Goal: Information Seeking & Learning: Learn about a topic

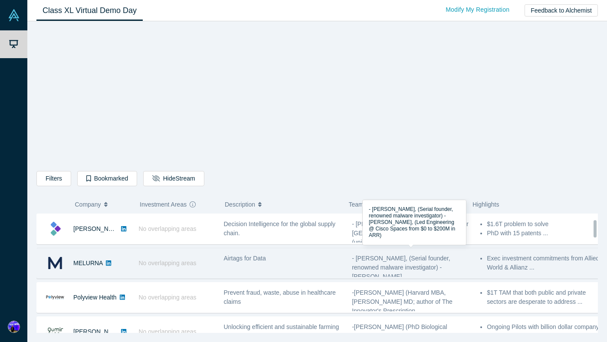
scroll to position [42, 0]
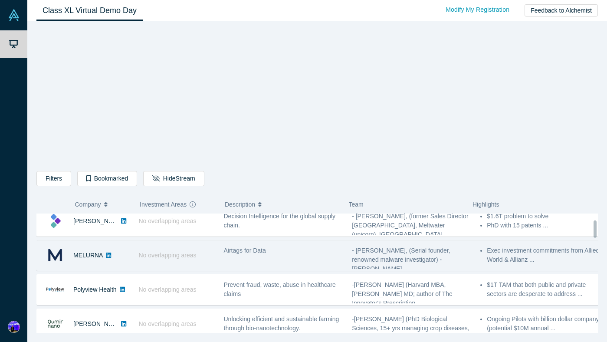
click at [388, 259] on span "- [PERSON_NAME], (Serial founder, renowned malware investigator) - [PERSON_NAME…" at bounding box center [401, 259] width 98 height 25
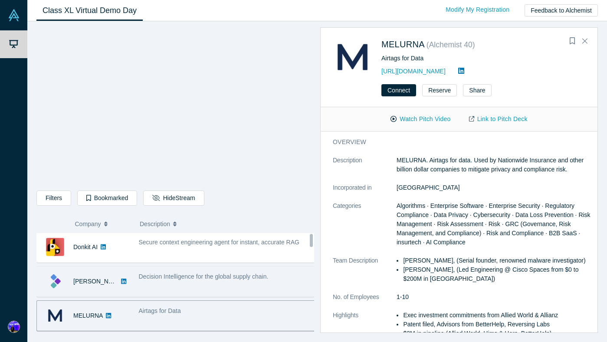
scroll to position [0, 0]
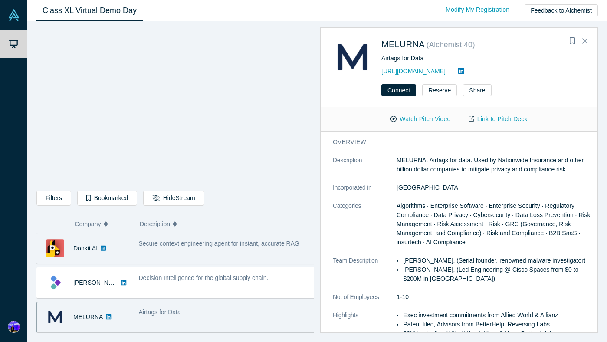
click at [206, 244] on span "Secure context engineering agent for instant, accurate RAG" at bounding box center [219, 243] width 161 height 7
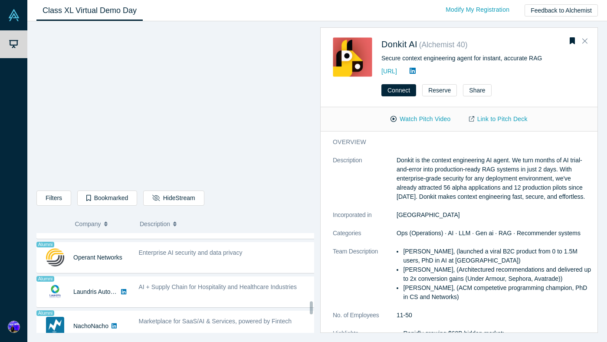
scroll to position [572, 0]
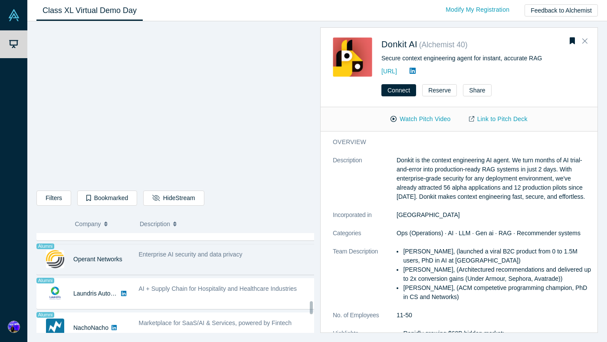
click at [157, 259] on div "Enterprise AI security and data privacy" at bounding box center [227, 259] width 186 height 27
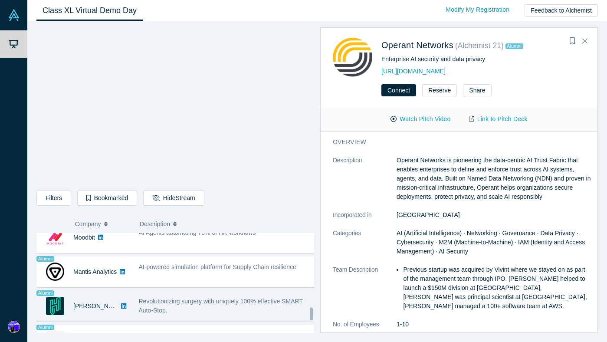
scroll to position [723, 0]
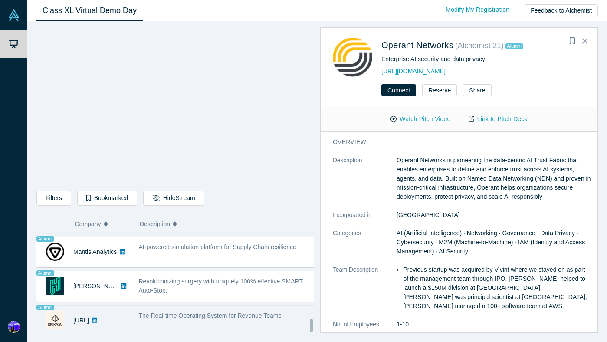
click at [223, 312] on span "The Real-time Operating System for Revenue Teams" at bounding box center [210, 315] width 143 height 7
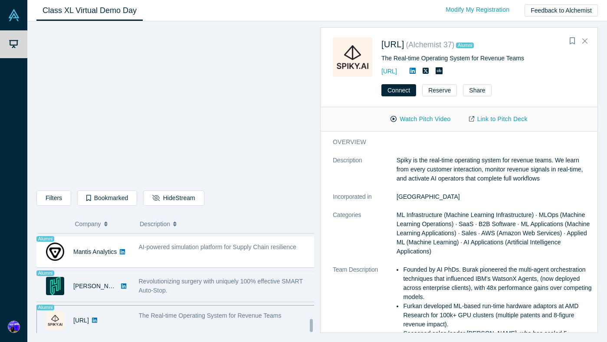
click at [199, 282] on div "Revolutionizing surgery with uniquely 100% effective SMART Auto-Stop." at bounding box center [227, 286] width 177 height 18
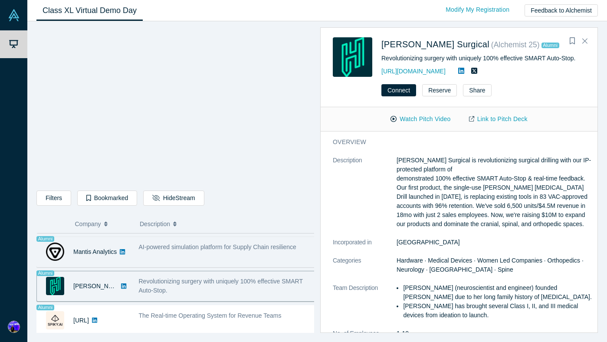
click at [194, 256] on div "AI-powered simulation platform for Supply Chain resilience" at bounding box center [227, 251] width 186 height 27
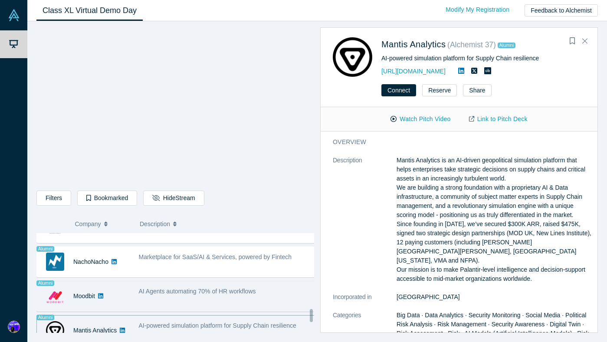
click at [214, 294] on span "AI Agents automating 70% of HR workflows" at bounding box center [197, 291] width 117 height 7
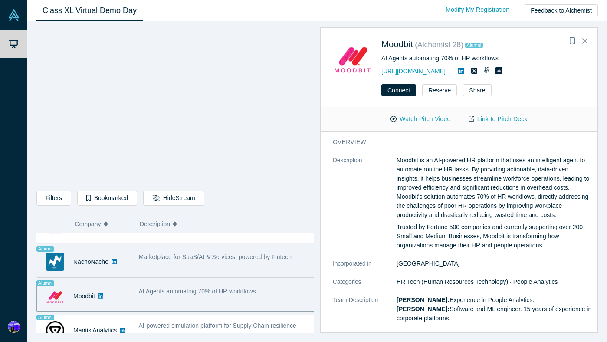
click at [200, 258] on span "Marketplace for SaaS/AI & Services, powered by Fintech" at bounding box center [215, 256] width 153 height 7
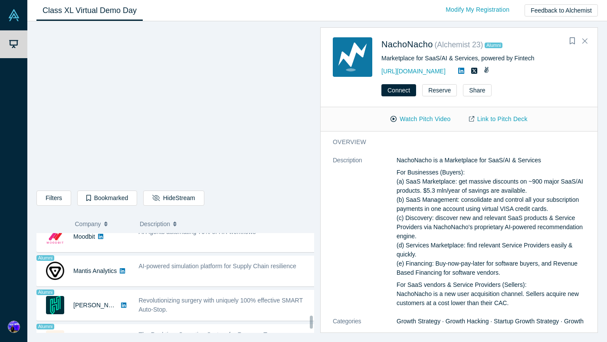
scroll to position [609, 0]
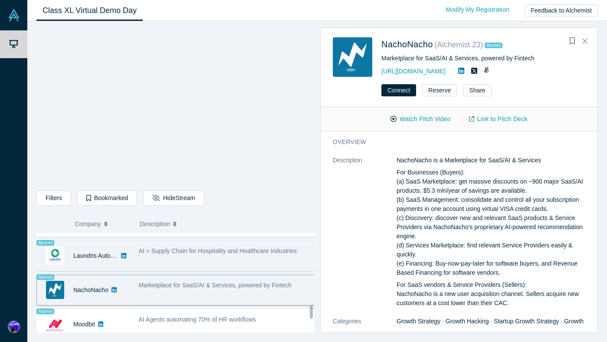
click at [187, 259] on div "AI + Supply Chain for Hospitality and Healthcare Industries" at bounding box center [227, 255] width 186 height 27
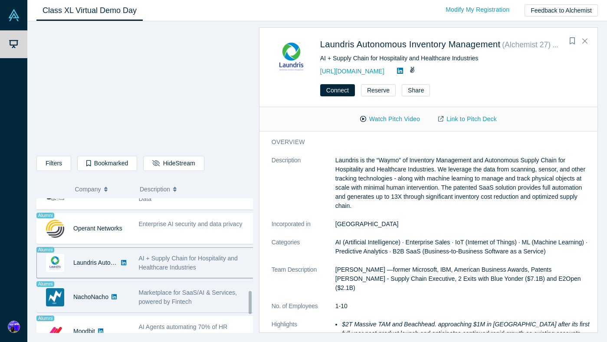
scroll to position [552, 0]
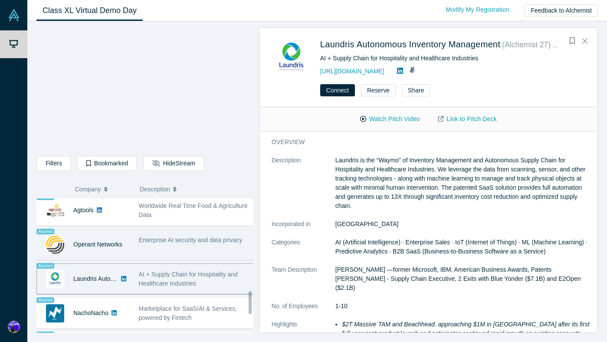
click at [178, 242] on div "Enterprise AI security and data privacy" at bounding box center [197, 240] width 116 height 9
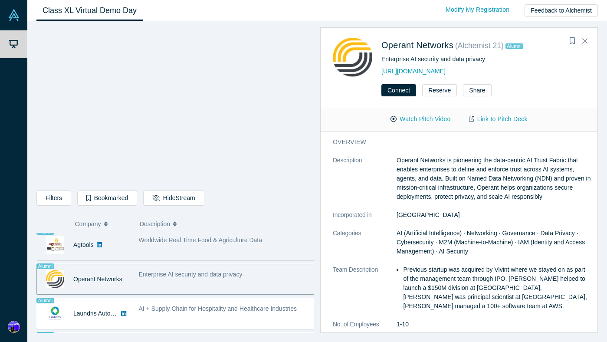
click at [136, 244] on div "Worldwide Real Time Food & Agriculture Data" at bounding box center [227, 244] width 186 height 27
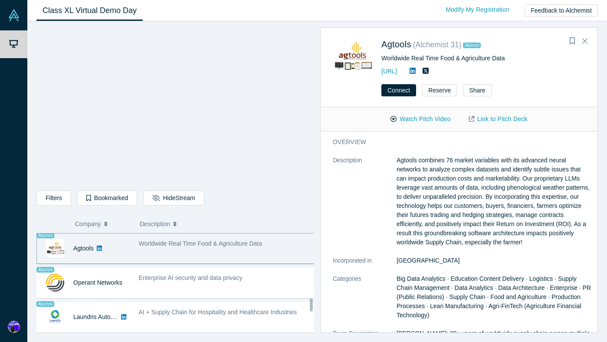
scroll to position [512, 0]
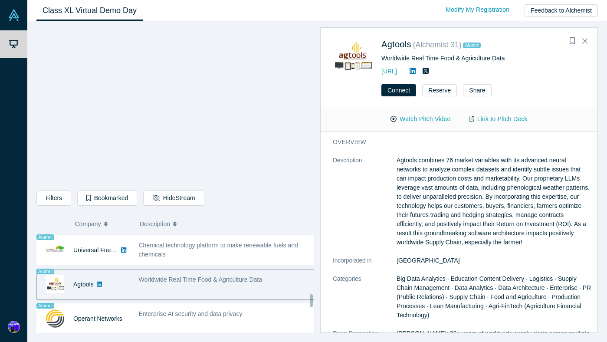
click at [158, 251] on span "Chemical technology platform to make renewable fuels and chemicals" at bounding box center [218, 250] width 159 height 16
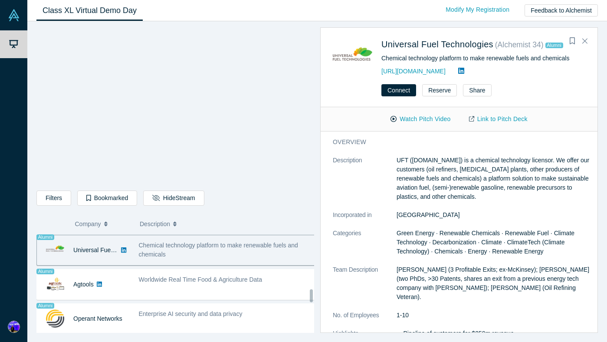
click at [166, 214] on span "AI-native OS For Hospitality" at bounding box center [176, 210] width 75 height 7
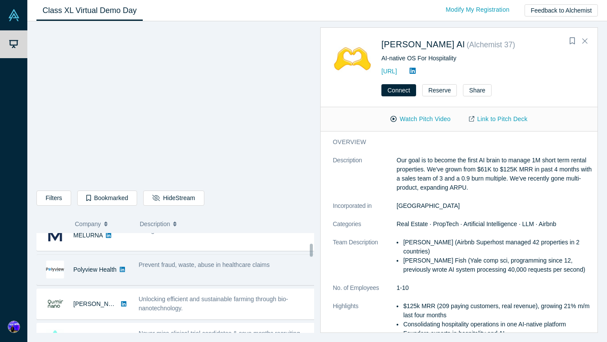
scroll to position [97, 0]
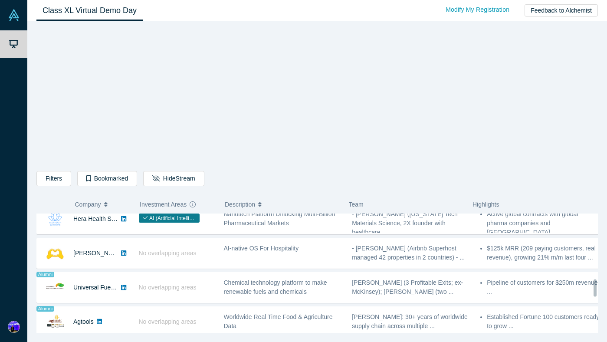
scroll to position [456, 0]
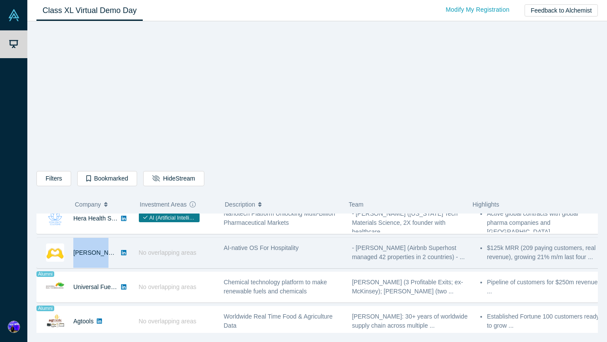
drag, startPoint x: 127, startPoint y: 259, endPoint x: 74, endPoint y: 258, distance: 52.9
click at [74, 258] on div "Besty AI No overlapping areas AI-native OS For Hospitality - Sam Dundas (Airbnb…" at bounding box center [320, 252] width 568 height 31
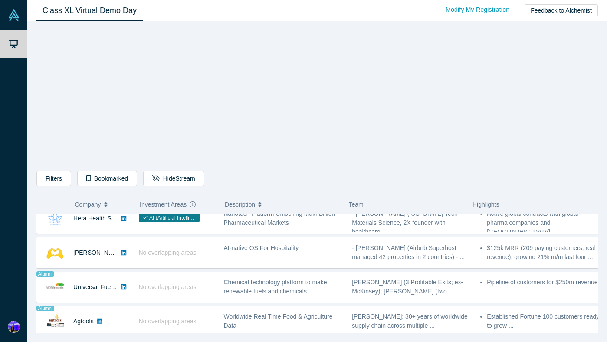
click at [116, 268] on div "Donkit AI No overlapping areas Secure context engineering agent for instant, ac…" at bounding box center [320, 167] width 568 height 819
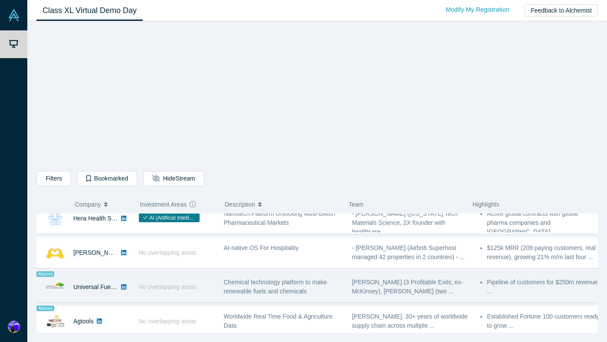
click at [101, 293] on div "Universal Fuel Technologies" at bounding box center [95, 287] width 45 height 30
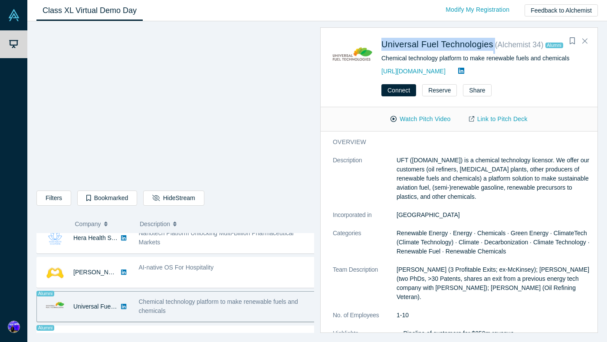
drag, startPoint x: 498, startPoint y: 45, endPoint x: 381, endPoint y: 43, distance: 117.1
click at [381, 43] on div "Universal Fuel Technologies ( Alchemist 34 ) Alumni Chemical technology platfor…" at bounding box center [461, 56] width 256 height 39
copy div "Universal Fuel Technologies"
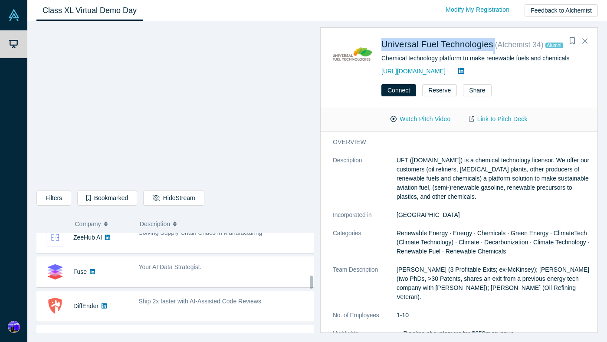
scroll to position [241, 0]
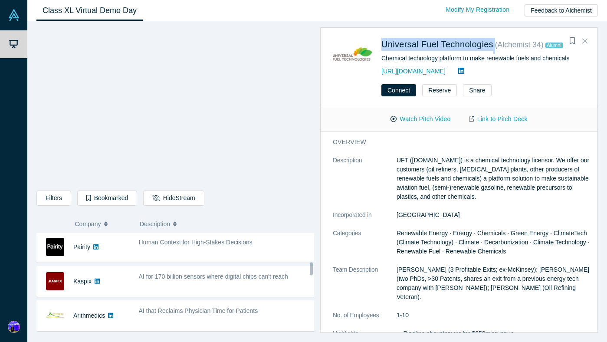
click at [585, 42] on icon "Close" at bounding box center [584, 41] width 5 height 8
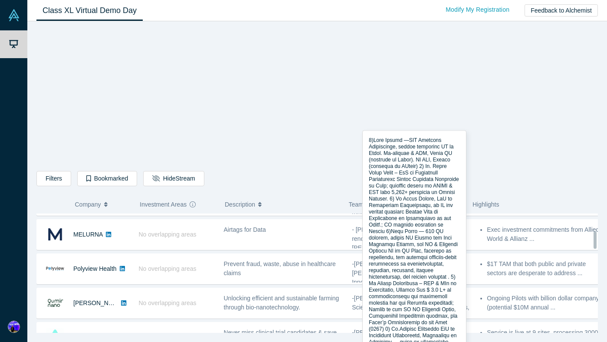
scroll to position [0, 0]
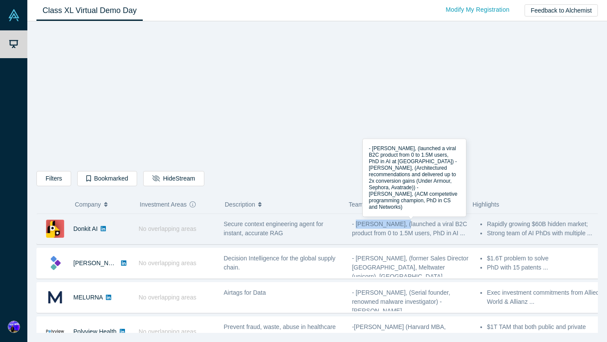
drag, startPoint x: 399, startPoint y: 224, endPoint x: 356, endPoint y: 225, distance: 43.4
click at [356, 225] on span "- [PERSON_NAME], (launched a viral B2C product from 0 to 1.5M users, PhD in AI …" at bounding box center [409, 228] width 115 height 16
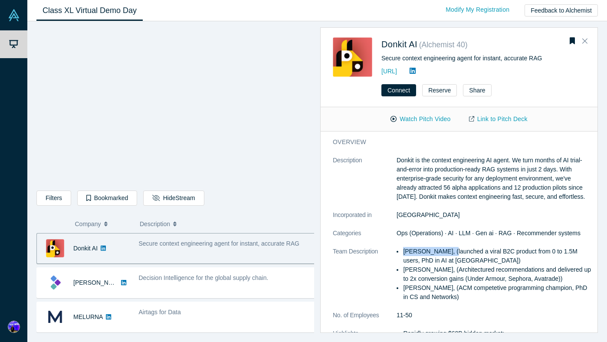
drag, startPoint x: 404, startPoint y: 260, endPoint x: 449, endPoint y: 262, distance: 45.1
click at [449, 262] on li "[PERSON_NAME], (launched a viral B2C product from 0 to 1.5M users, PhD in AI at…" at bounding box center [497, 256] width 189 height 18
copy li "[PERSON_NAME]"
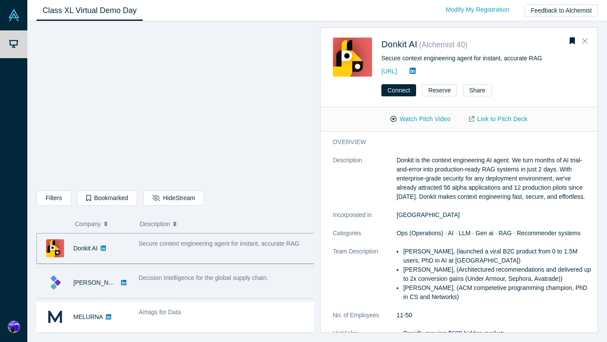
click at [182, 287] on div "Decision Intelligence for the global supply chain." at bounding box center [227, 282] width 186 height 27
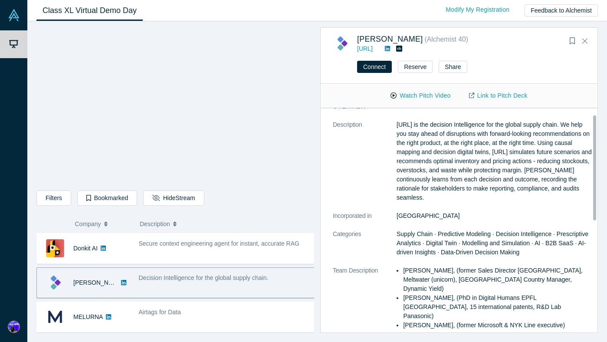
scroll to position [18, 0]
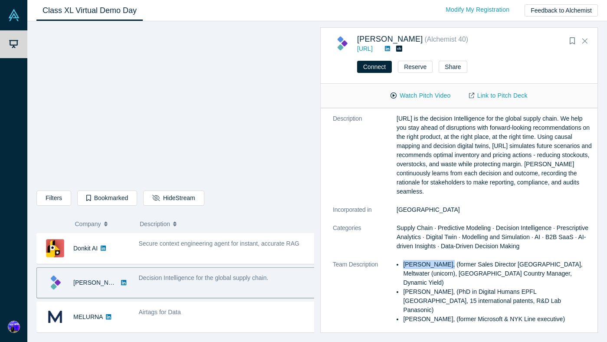
drag, startPoint x: 444, startPoint y: 265, endPoint x: 405, endPoint y: 266, distance: 39.5
click at [405, 266] on li "Evan Burkosky, (former Sales Director Japan, Meltwater (unicorn), Japan Country…" at bounding box center [497, 273] width 189 height 27
copy li "Evan Burkosky,"
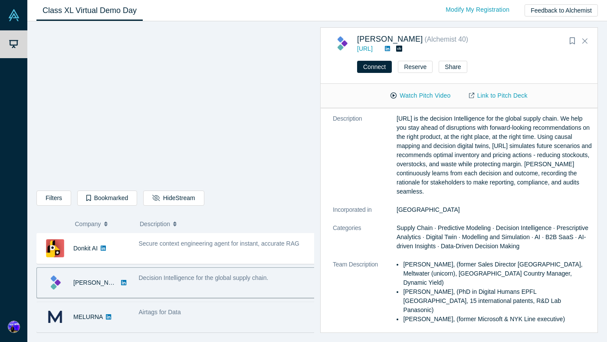
click at [145, 313] on span "Airtags for Data" at bounding box center [160, 311] width 42 height 7
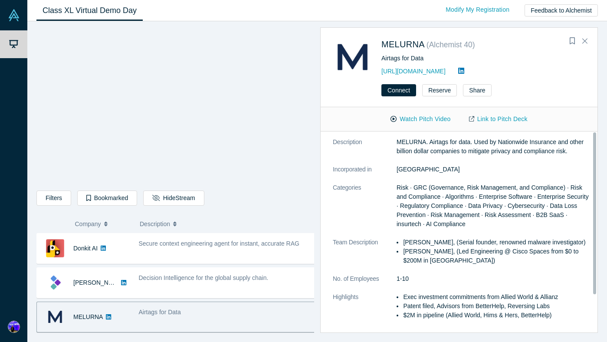
scroll to position [0, 0]
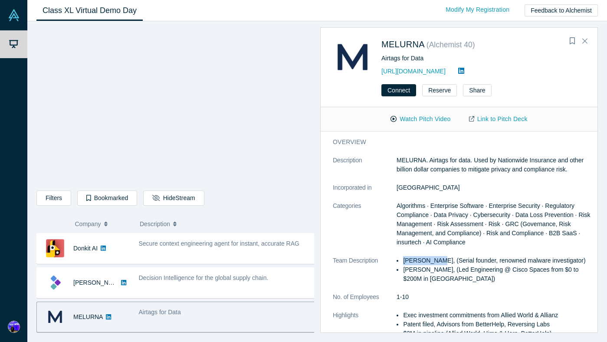
drag, startPoint x: 435, startPoint y: 260, endPoint x: 403, endPoint y: 262, distance: 31.7
click at [403, 262] on li "[PERSON_NAME], (Serial founder, renowned malware investigator)" at bounding box center [497, 260] width 189 height 9
copy li "Sam Jadali,"
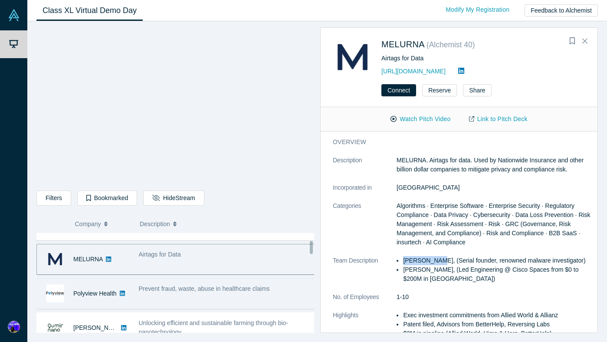
scroll to position [60, 0]
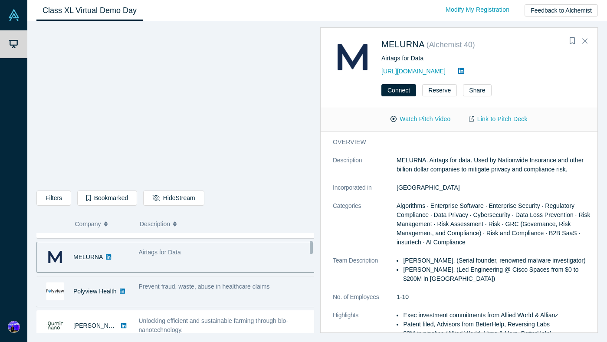
click at [157, 292] on div "Prevent fraud, waste, abuse in healthcare claims" at bounding box center [227, 291] width 186 height 27
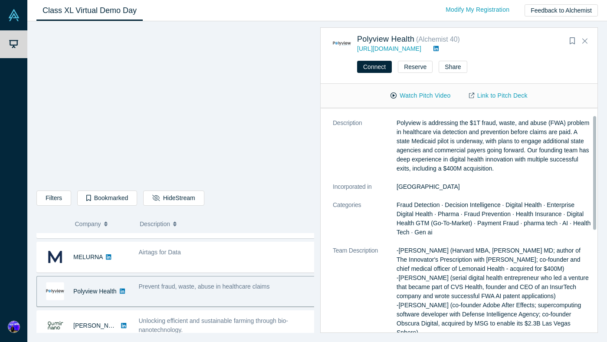
scroll to position [14, 0]
drag, startPoint x: 436, startPoint y: 249, endPoint x: 400, endPoint y: 252, distance: 35.7
click at [400, 252] on p "-Jason Hwang (Harvard MBA, UMich MD; author of The Innovator's Prescription wit…" at bounding box center [493, 291] width 195 height 91
copy p "Jason Hwang"
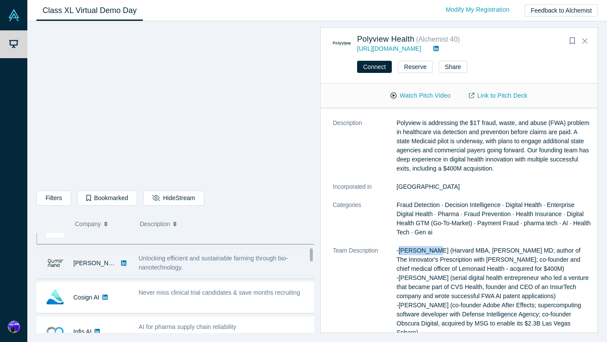
scroll to position [123, 0]
click at [118, 264] on link at bounding box center [123, 263] width 11 height 30
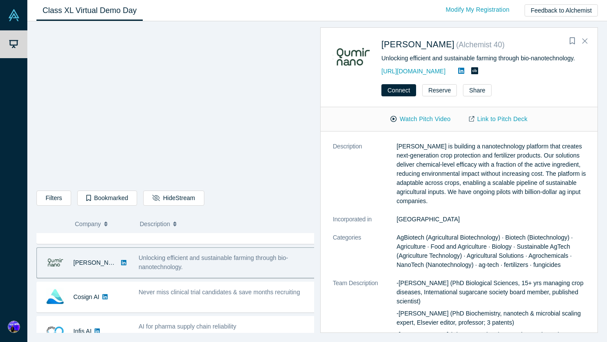
scroll to position [0, 0]
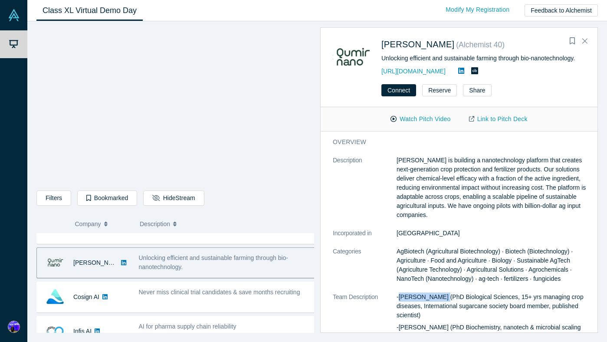
drag, startPoint x: 441, startPoint y: 296, endPoint x: 399, endPoint y: 298, distance: 42.1
click at [399, 298] on p "-Romina Bertani (PhD Biological Sciences, 15+ yrs managing crop diseases, Inter…" at bounding box center [493, 305] width 195 height 27
copy p "Romina Bertani"
click at [460, 279] on span "AgBiotech (Agricultural Biotechnology) · Biotech (Biotechnology) · Agriculture …" at bounding box center [484, 265] width 176 height 34
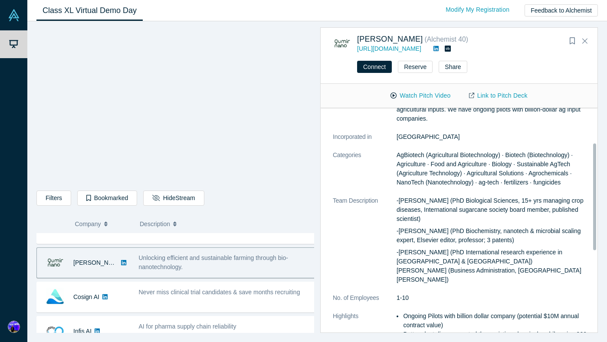
scroll to position [73, 0]
drag, startPoint x: 448, startPoint y: 253, endPoint x: 400, endPoint y: 254, distance: 47.7
click at [400, 254] on p "-José Dávila Costa (PhD International research experience in UK & Germany) Fran…" at bounding box center [493, 265] width 195 height 36
drag, startPoint x: 438, startPoint y: 230, endPoint x: 400, endPoint y: 231, distance: 38.2
click at [400, 231] on p "-Cintia Romero (PhD Biochemistry, nanotech & microbial scaling expert, Elsevier…" at bounding box center [493, 235] width 195 height 18
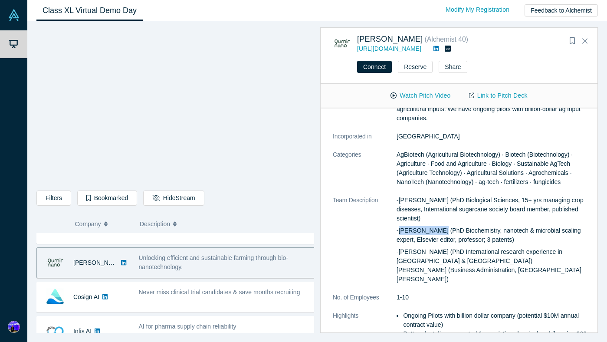
copy p "Cintia Romero"
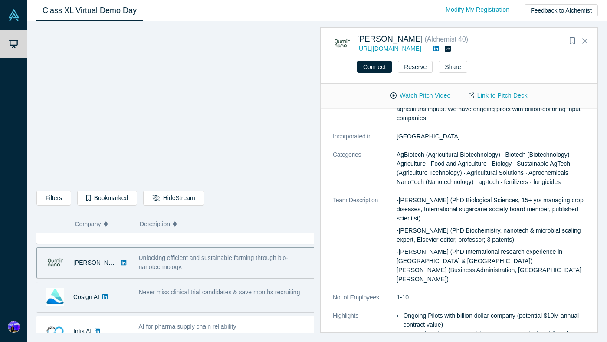
click at [142, 299] on div "Never miss clinical trial candidates & save months recruiting" at bounding box center [227, 296] width 186 height 27
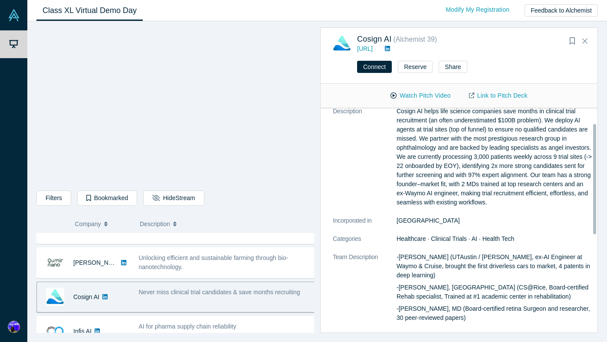
scroll to position [31, 0]
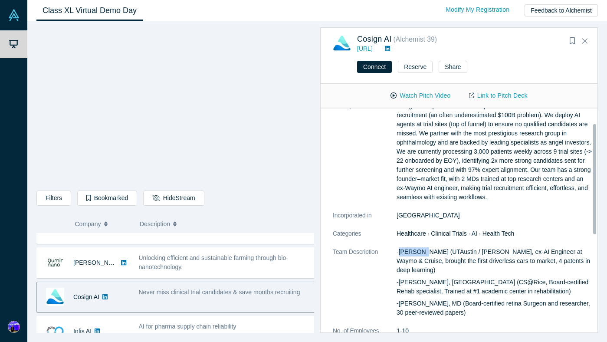
drag, startPoint x: 419, startPoint y: 260, endPoint x: 398, endPoint y: 260, distance: 20.4
click at [398, 260] on p "-Will Xie (UTAustin / Rice, ex-AI Engineer at Waymo & Cruise, brought the first…" at bounding box center [493, 260] width 195 height 27
copy p "Will Xie"
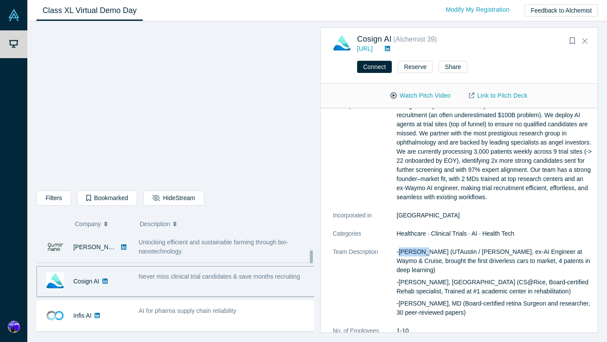
scroll to position [138, 0]
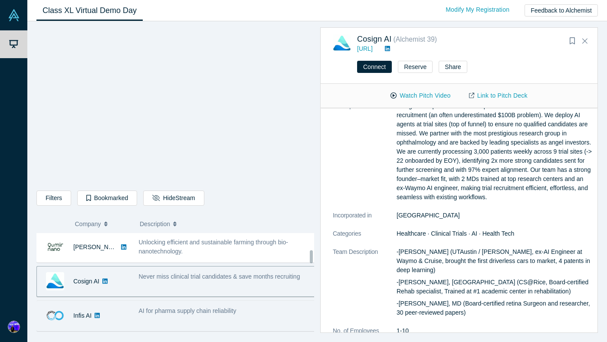
click at [132, 312] on div "Infis AI" at bounding box center [85, 316] width 97 height 30
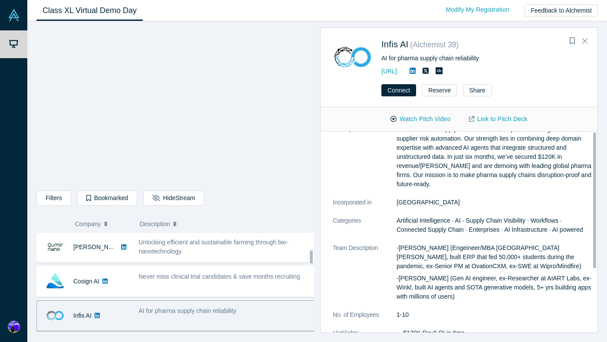
scroll to position [0, 0]
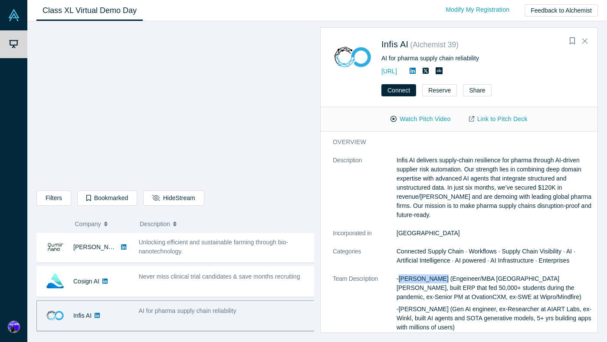
drag, startPoint x: 436, startPoint y: 280, endPoint x: 400, endPoint y: 282, distance: 36.1
click at [400, 282] on p "-Prayas Tiwari (Engeineer/MBA UC Davis, built ERP that fed 50,000+ students dur…" at bounding box center [493, 287] width 195 height 27
copy p "Prayas Tiwari"
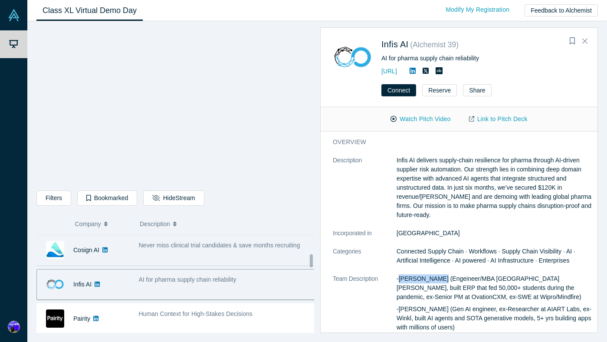
scroll to position [235, 0]
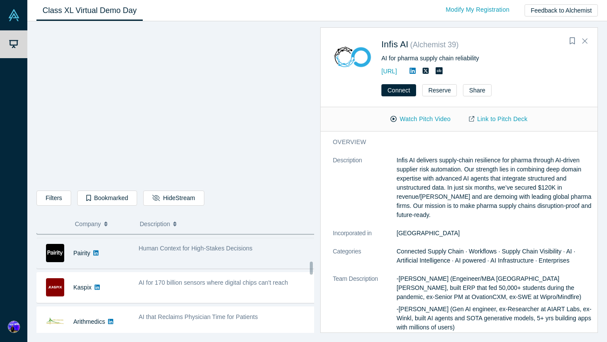
click at [131, 249] on div "Pairity" at bounding box center [85, 253] width 97 height 30
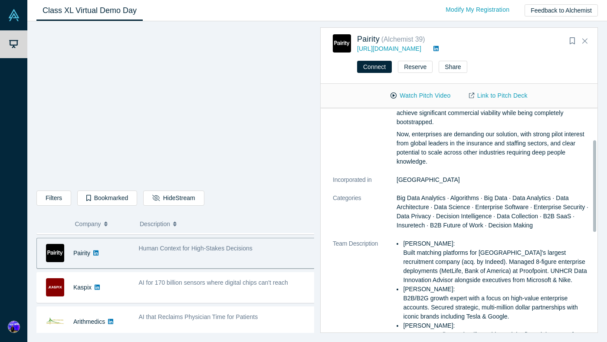
scroll to position [82, 0]
drag, startPoint x: 448, startPoint y: 241, endPoint x: 403, endPoint y: 241, distance: 44.7
click at [403, 241] on li "Gotam Bhardwaj: Built matching platforms for Canada's largest recruitment compa…" at bounding box center [497, 261] width 189 height 46
copy li "Gotam Bhardwa"
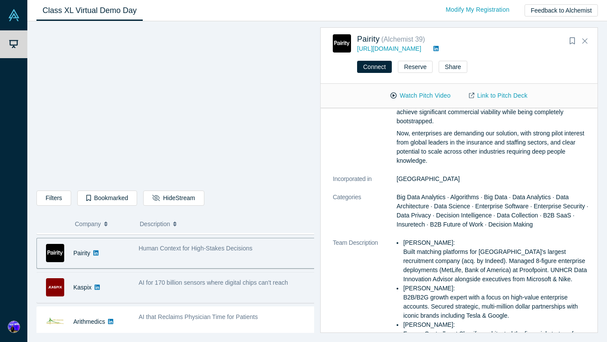
click at [133, 290] on div "Kaspix" at bounding box center [85, 287] width 97 height 30
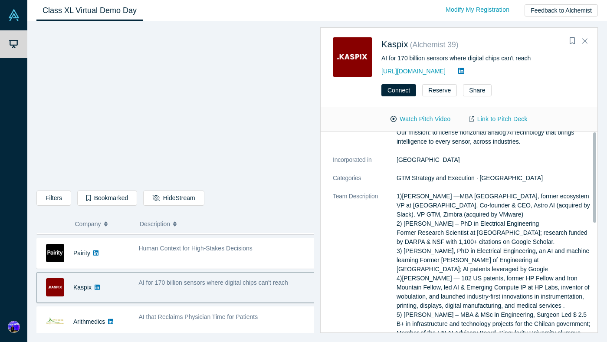
scroll to position [0, 0]
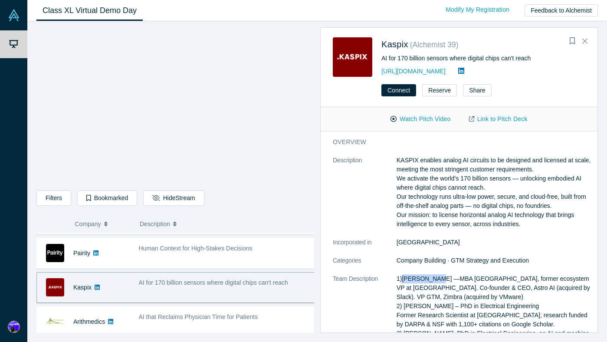
drag, startPoint x: 436, startPoint y: 279, endPoint x: 401, endPoint y: 280, distance: 35.1
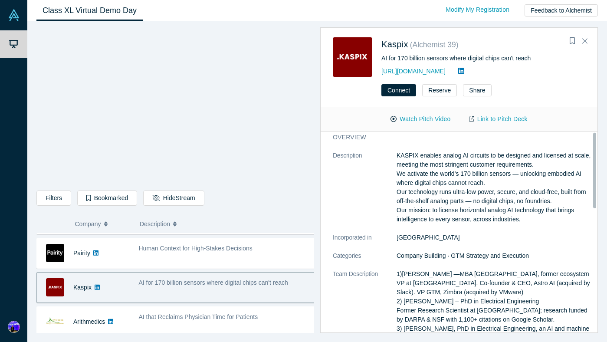
scroll to position [16, 0]
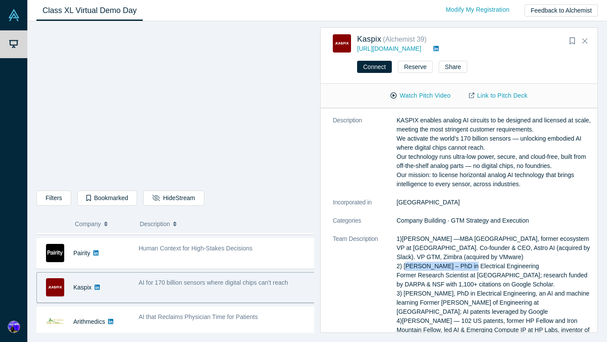
drag, startPoint x: 467, startPoint y: 266, endPoint x: 404, endPoint y: 267, distance: 63.3
click at [404, 267] on p "1)Andy Pflaum —MBA Stanford Universitry, former ecosystem VP at Slack. Co-found…" at bounding box center [493, 329] width 195 height 191
click at [433, 242] on p "1)Andy Pflaum —MBA Stanford Universitry, former ecosystem VP at Slack. Co-found…" at bounding box center [493, 329] width 195 height 191
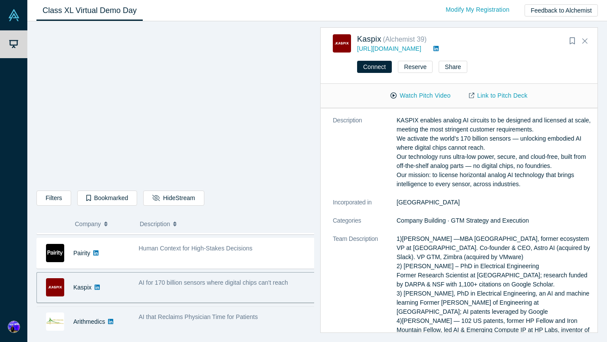
click at [162, 317] on span "AI that Reclaims Physician Time for Patients" at bounding box center [198, 316] width 119 height 7
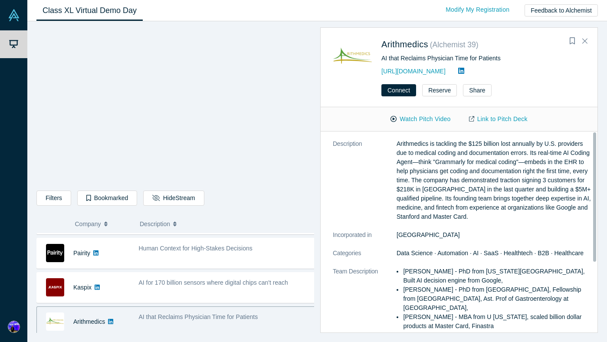
scroll to position [0, 0]
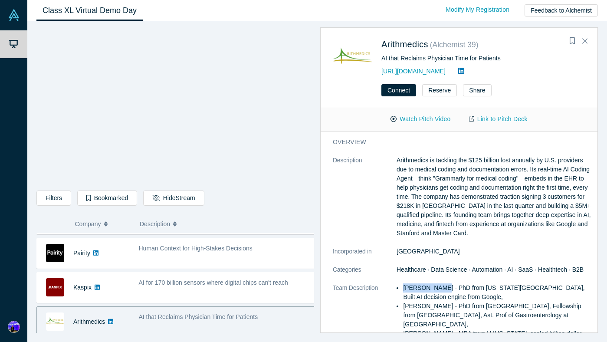
drag, startPoint x: 435, startPoint y: 287, endPoint x: 403, endPoint y: 291, distance: 31.5
click at [403, 291] on p "Vetri Elango - PhD from Georgia Tech, Built AI decision engine from Google," at bounding box center [497, 292] width 189 height 18
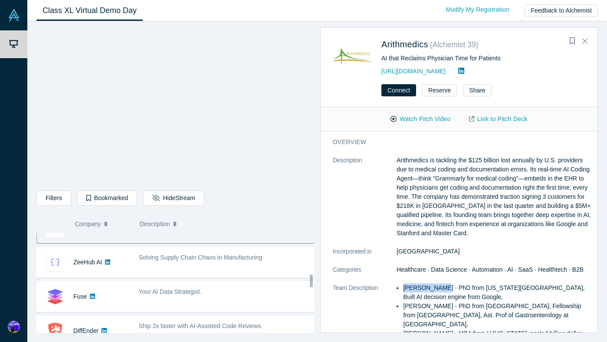
scroll to position [342, 0]
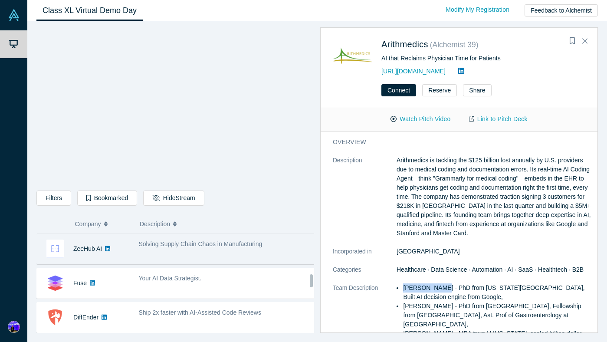
click at [108, 246] on icon at bounding box center [107, 248] width 5 height 5
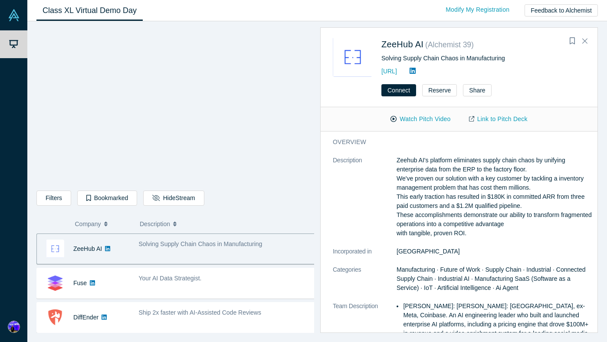
click at [197, 246] on span "Solving Supply Chain Chaos in Manufacturing" at bounding box center [201, 243] width 124 height 7
drag, startPoint x: 445, startPoint y: 306, endPoint x: 403, endPoint y: 307, distance: 41.2
click at [403, 307] on p "Shekhar Nirkhe: Shekhar Nirkhe: UC Berkeley, ex-Meta, Coinbase. An AI engineeri…" at bounding box center [497, 324] width 189 height 46
click at [502, 304] on p "Shekhar Nirkhe: Shekhar Nirkhe: UC Berkeley, ex-Meta, Coinbase. An AI engineeri…" at bounding box center [497, 324] width 189 height 46
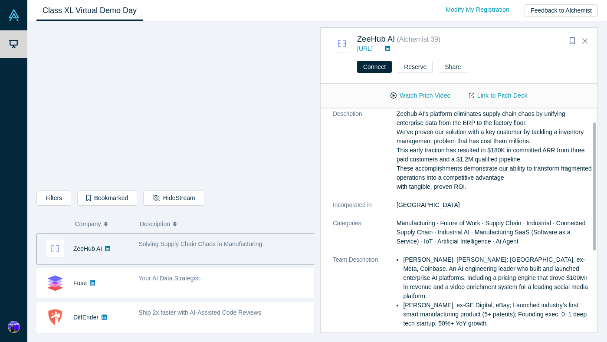
scroll to position [25, 0]
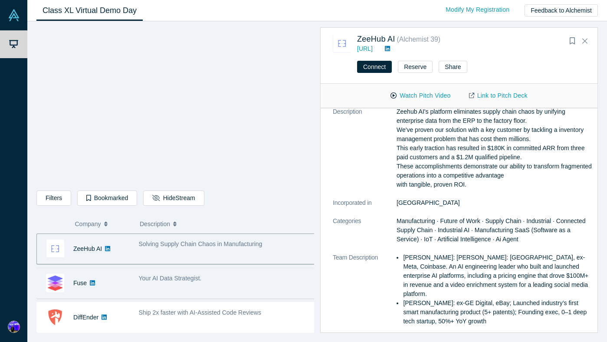
click at [125, 284] on div "Fuse" at bounding box center [83, 283] width 93 height 30
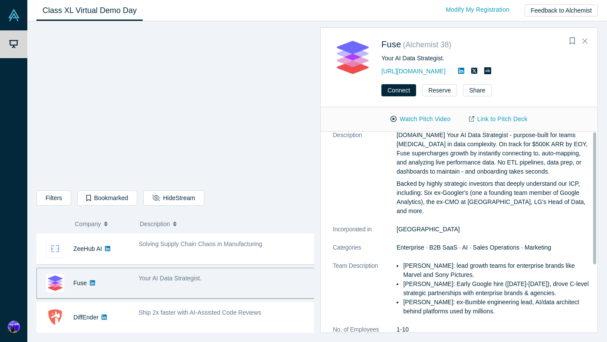
scroll to position [0, 0]
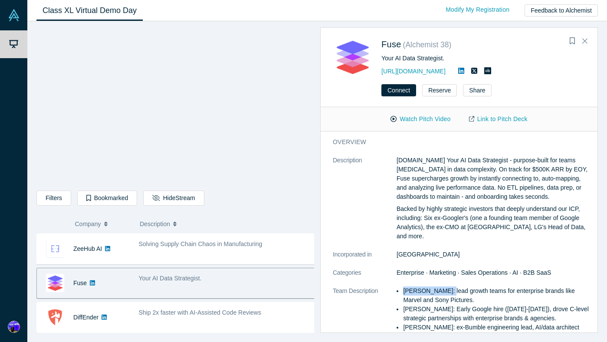
drag, startPoint x: 441, startPoint y: 282, endPoint x: 404, endPoint y: 283, distance: 36.4
click at [404, 286] on li "Jeff Cherkassky: lead growth teams for enterprise brands like Marvel and Sony P…" at bounding box center [497, 295] width 189 height 18
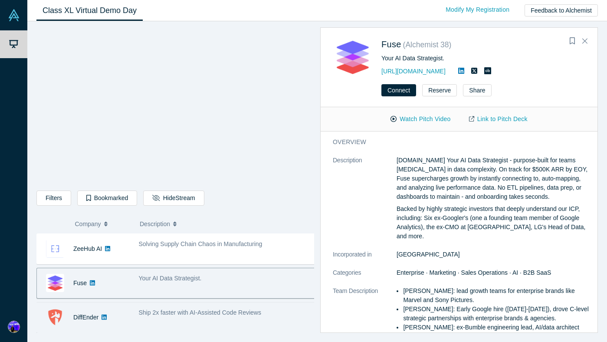
click at [130, 317] on div "DiffEnder" at bounding box center [85, 317] width 97 height 30
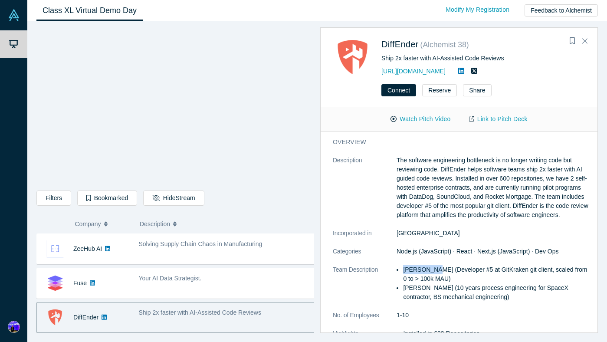
drag, startPoint x: 432, startPoint y: 279, endPoint x: 405, endPoint y: 281, distance: 27.4
click at [405, 281] on li "Kyle Smith (Developer #5 at GitKraken git client, scaled from 0 to > 100k MAU)" at bounding box center [497, 274] width 189 height 18
click at [452, 283] on li "Kyle Smith (Developer #5 at GitKraken git client, scaled from 0 to > 100k MAU)" at bounding box center [497, 274] width 189 height 18
drag, startPoint x: 433, startPoint y: 297, endPoint x: 403, endPoint y: 298, distance: 29.9
click at [403, 298] on li "Connor Owen (10 years process engineering for SpaceX contractor, BS mechanical …" at bounding box center [497, 292] width 189 height 18
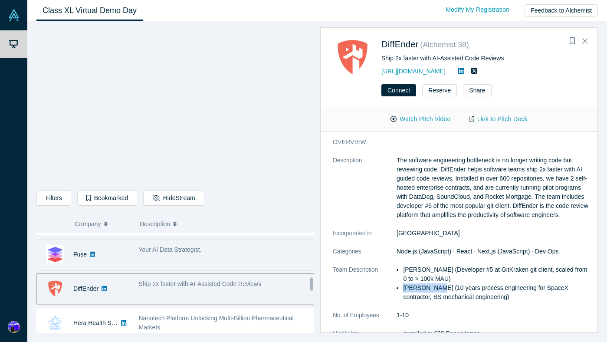
scroll to position [445, 0]
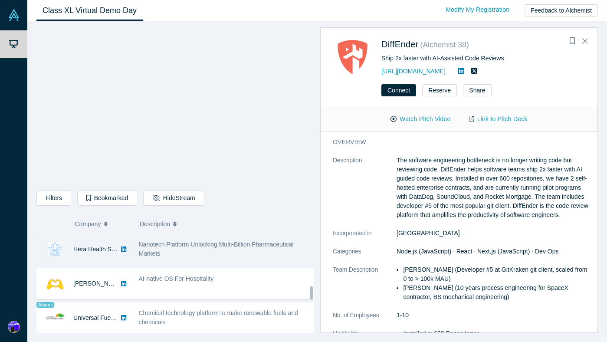
click at [180, 251] on div "Nanotech Platform Unlocking Multi-Billion Pharmaceutical Markets" at bounding box center [227, 249] width 177 height 18
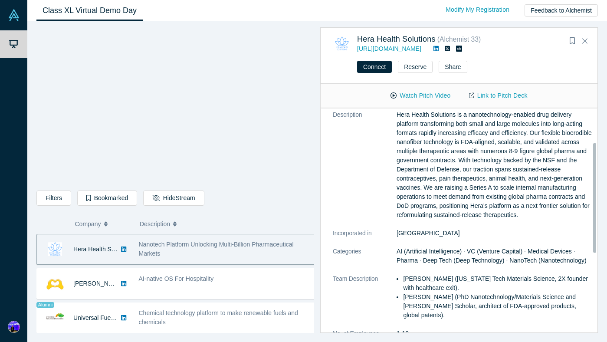
scroll to position [69, 0]
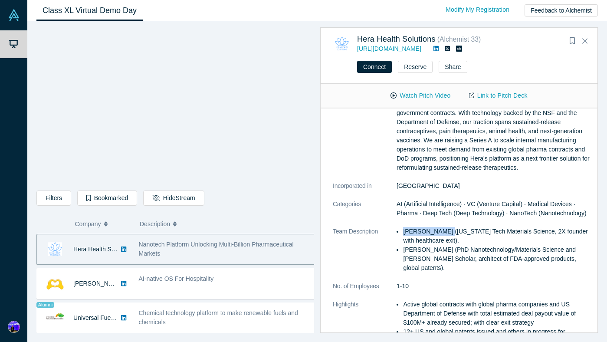
drag, startPoint x: 445, startPoint y: 241, endPoint x: 403, endPoint y: 241, distance: 42.1
click at [403, 241] on p "Idicula Mathew (Georgia Tech Materials Science, 2X founder with healthcare exit…" at bounding box center [497, 236] width 189 height 18
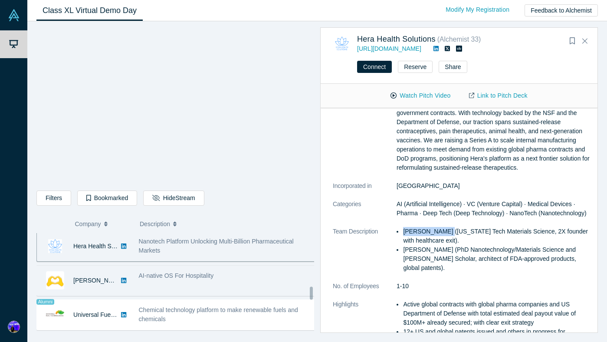
scroll to position [448, 0]
click at [234, 279] on div "AI-native OS For Hospitality" at bounding box center [227, 275] width 177 height 9
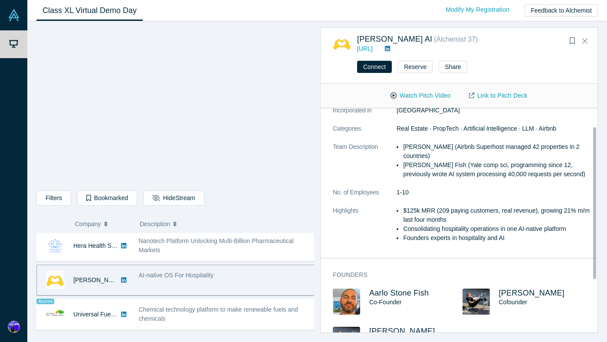
scroll to position [27, 0]
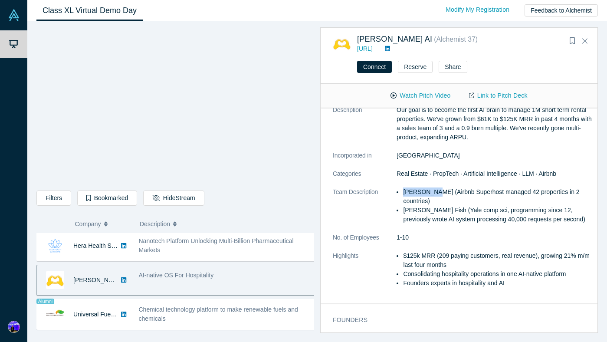
drag, startPoint x: 438, startPoint y: 193, endPoint x: 398, endPoint y: 193, distance: 39.9
click at [403, 193] on li "[PERSON_NAME] (Airbnb Superhost managed 42 properties in 2 countries)" at bounding box center [497, 196] width 189 height 18
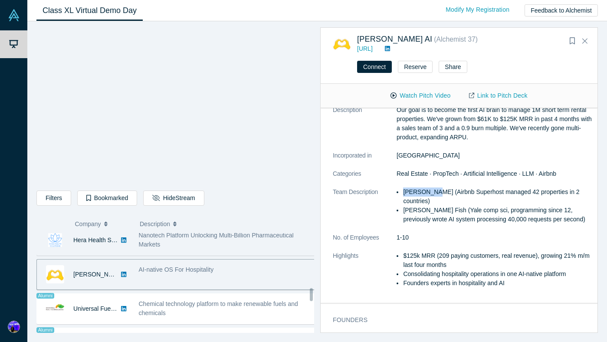
scroll to position [461, 0]
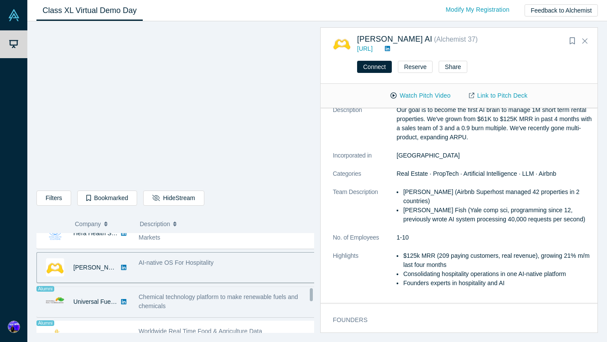
click at [182, 301] on div "Chemical technology platform to make renewable fuels and chemicals" at bounding box center [227, 301] width 177 height 18
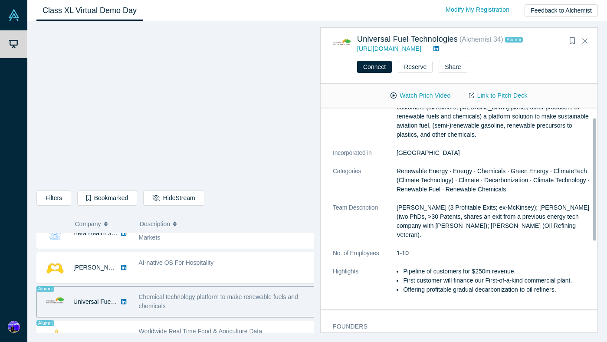
scroll to position [53, 0]
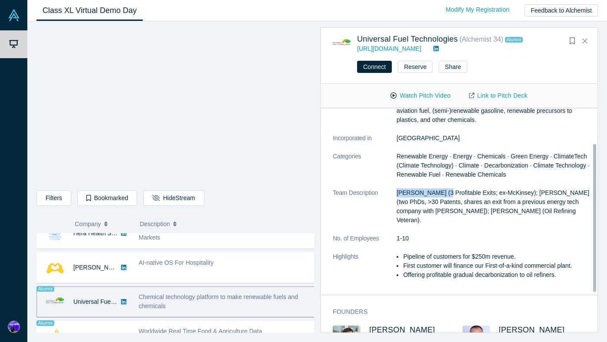
drag, startPoint x: 442, startPoint y: 193, endPoint x: 388, endPoint y: 193, distance: 53.4
click at [388, 193] on dl "Description UFT (unifuel.tech) is a chemical technology licensor. We offer our …" at bounding box center [462, 184] width 259 height 210
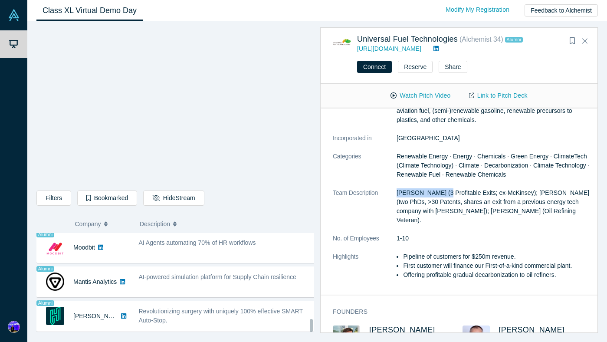
scroll to position [723, 0]
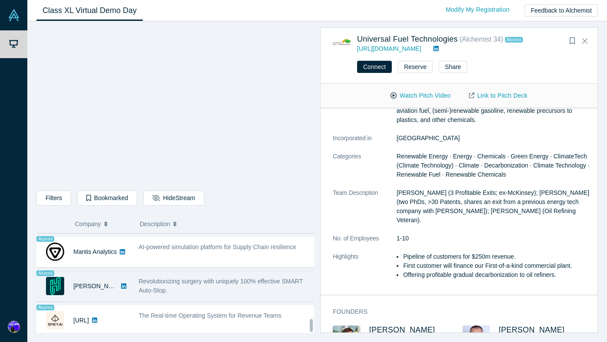
click at [200, 279] on div "Revolutionizing surgery with uniquely 100% effective SMART Auto-Stop." at bounding box center [227, 286] width 177 height 18
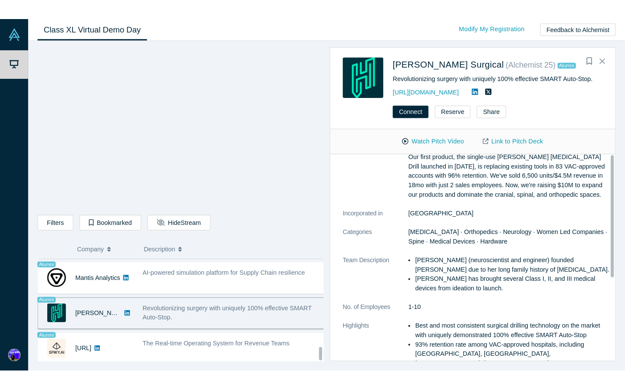
scroll to position [0, 0]
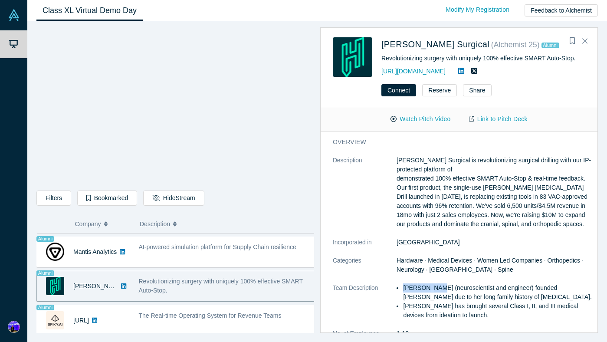
drag, startPoint x: 437, startPoint y: 287, endPoint x: 401, endPoint y: 289, distance: 35.6
click at [401, 289] on ul "Casey Qadir (neuroscientist and engineer) founded Hubly due to her long family …" at bounding box center [493, 301] width 195 height 36
click at [463, 296] on li "[PERSON_NAME] (neuroscientist and engineer) founded [PERSON_NAME] due to her lo…" at bounding box center [497, 292] width 189 height 18
drag, startPoint x: 436, startPoint y: 308, endPoint x: 400, endPoint y: 308, distance: 36.0
click at [400, 308] on ul "Casey Qadir (neuroscientist and engineer) founded Hubly due to her long family …" at bounding box center [493, 301] width 195 height 36
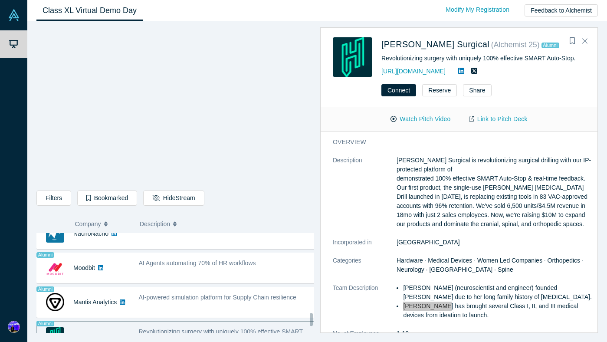
scroll to position [675, 0]
